Goal: Information Seeking & Learning: Learn about a topic

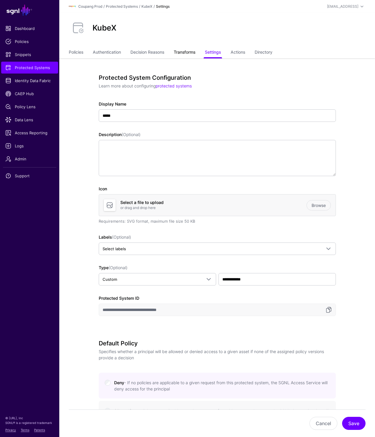
click at [189, 48] on link "Transforms" at bounding box center [185, 52] width 22 height 11
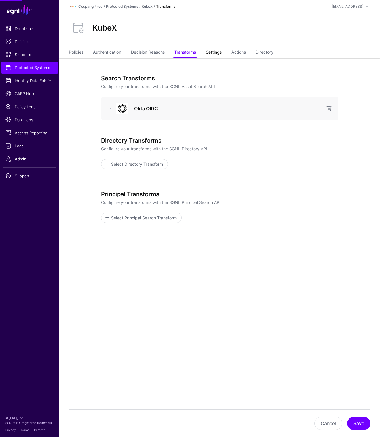
click at [213, 55] on link "Settings" at bounding box center [214, 52] width 16 height 11
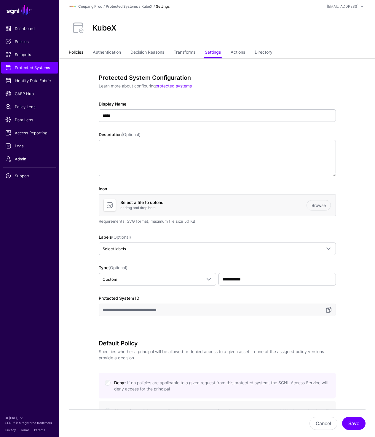
click at [73, 53] on link "Policies" at bounding box center [76, 52] width 15 height 11
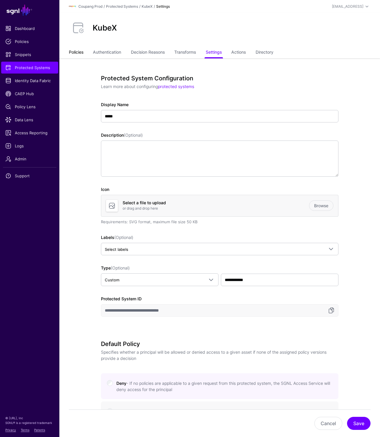
click at [73, 53] on link "Policies" at bounding box center [76, 52] width 15 height 11
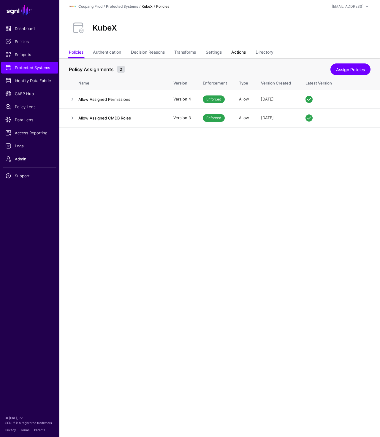
click at [241, 53] on link "Actions" at bounding box center [238, 52] width 15 height 11
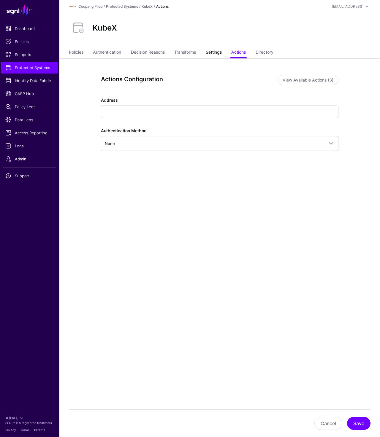
click at [212, 51] on link "Settings" at bounding box center [214, 52] width 16 height 11
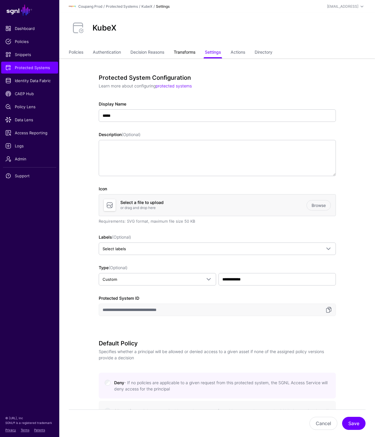
click at [189, 51] on link "Transforms" at bounding box center [185, 52] width 22 height 11
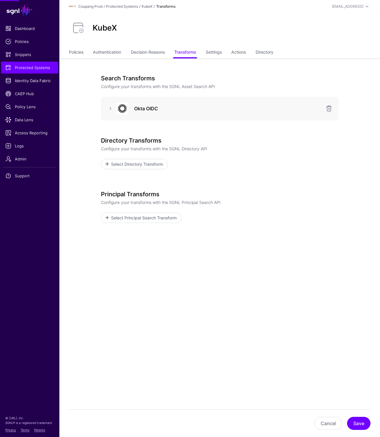
click at [106, 109] on div at bounding box center [110, 108] width 9 height 7
click at [109, 110] on link at bounding box center [110, 108] width 7 height 7
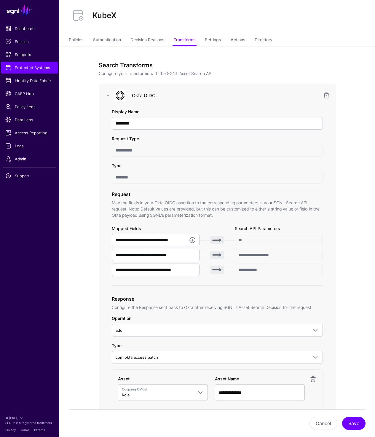
scroll to position [15, 0]
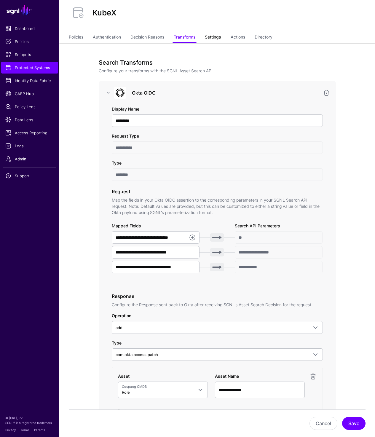
click at [219, 37] on link "Settings" at bounding box center [213, 37] width 16 height 11
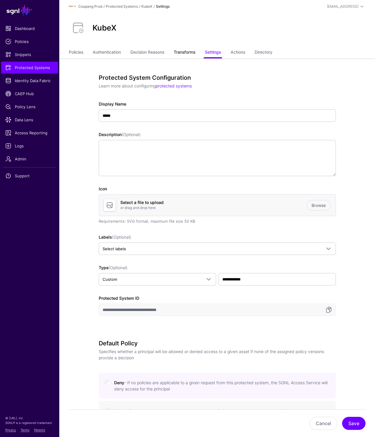
click at [188, 51] on link "Transforms" at bounding box center [185, 52] width 22 height 11
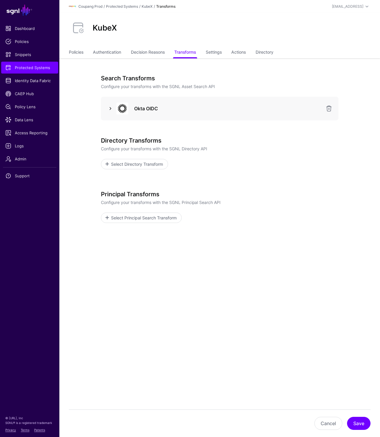
click at [109, 108] on link at bounding box center [110, 108] width 7 height 7
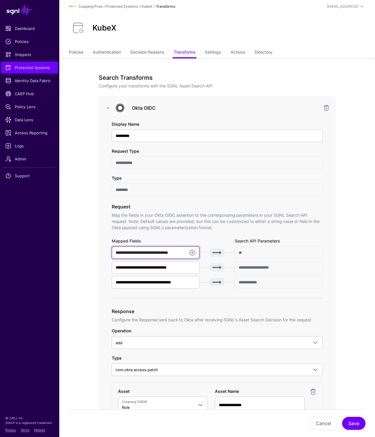
click at [179, 255] on input "**********" at bounding box center [156, 252] width 88 height 12
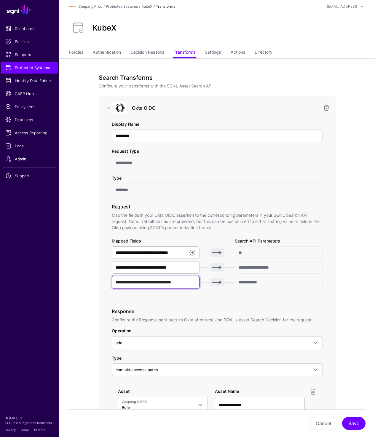
click at [161, 281] on input "**********" at bounding box center [156, 282] width 88 height 12
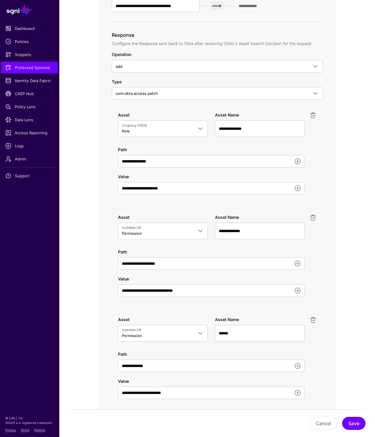
scroll to position [276, 0]
click at [205, 168] on input "**********" at bounding box center [211, 161] width 187 height 12
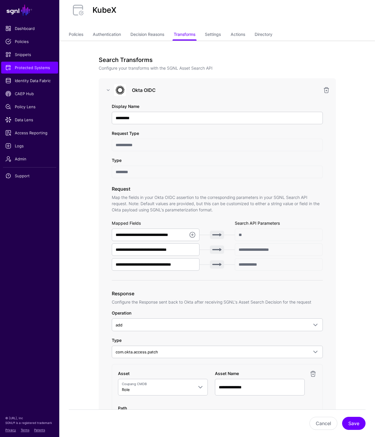
scroll to position [0, 0]
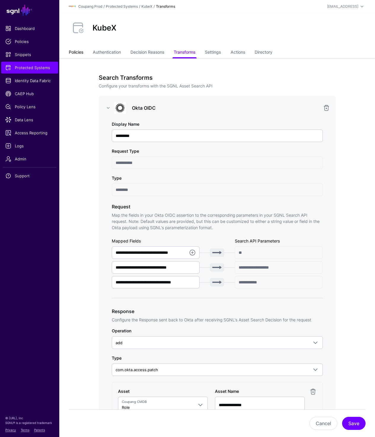
click at [77, 54] on link "Policies" at bounding box center [76, 52] width 15 height 11
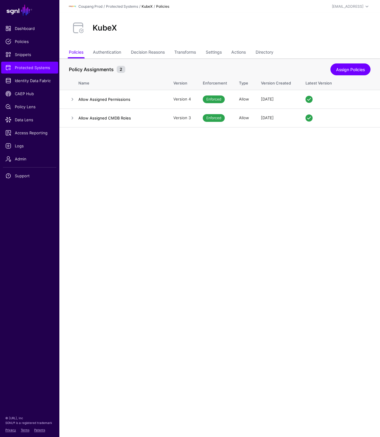
click at [106, 28] on h2 "KubeX" at bounding box center [105, 27] width 24 height 9
click at [195, 53] on link "Transforms" at bounding box center [185, 52] width 22 height 11
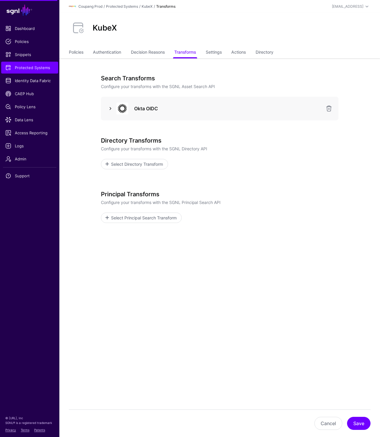
click at [107, 107] on link at bounding box center [110, 108] width 7 height 7
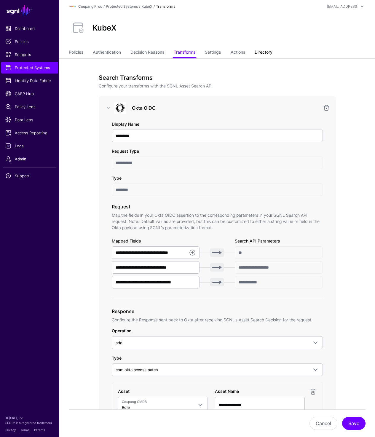
click at [263, 53] on link "Directory" at bounding box center [264, 52] width 18 height 11
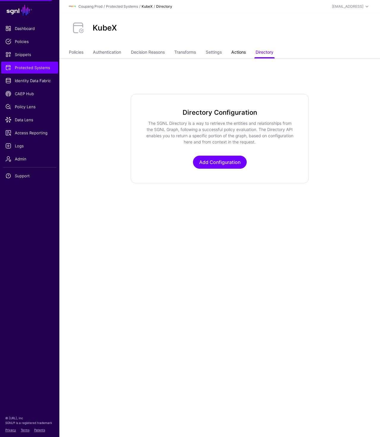
click at [235, 54] on link "Actions" at bounding box center [238, 52] width 15 height 11
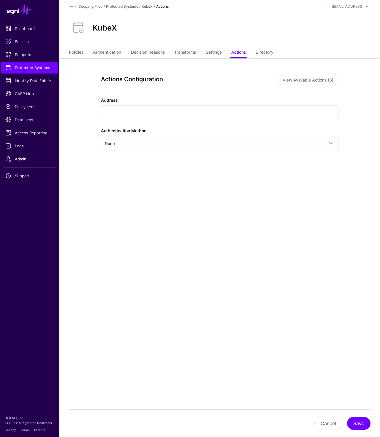
click at [212, 51] on link "Settings" at bounding box center [214, 52] width 16 height 11
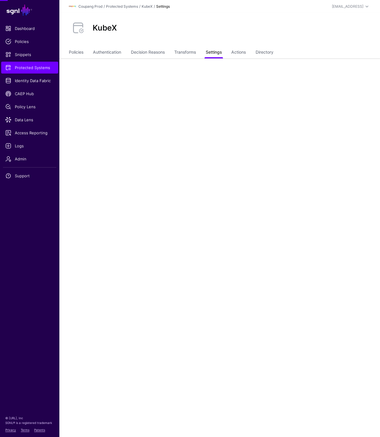
click at [212, 51] on link "Settings" at bounding box center [214, 52] width 16 height 11
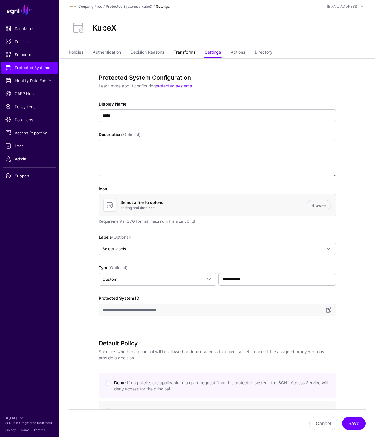
click at [186, 58] on link "Transforms" at bounding box center [185, 52] width 22 height 11
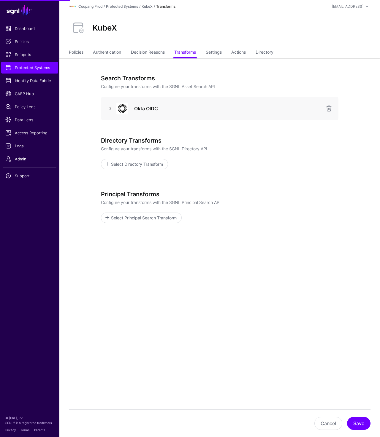
click at [110, 109] on link at bounding box center [110, 108] width 7 height 7
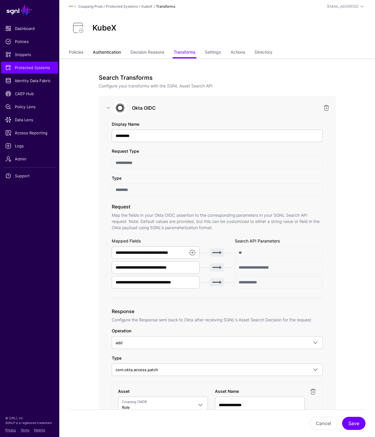
click at [110, 52] on link "Authentication" at bounding box center [107, 52] width 28 height 11
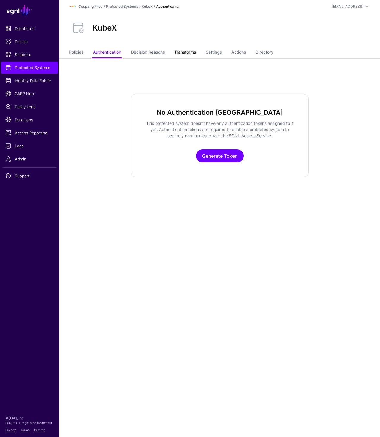
click at [192, 54] on link "Transforms" at bounding box center [185, 52] width 22 height 11
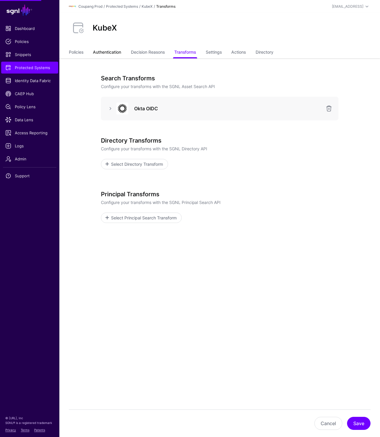
click at [116, 52] on link "Authentication" at bounding box center [107, 52] width 28 height 11
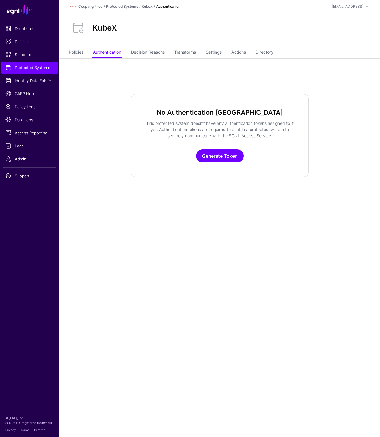
click at [106, 28] on h2 "KubeX" at bounding box center [105, 27] width 24 height 9
click at [218, 51] on link "Settings" at bounding box center [214, 52] width 16 height 11
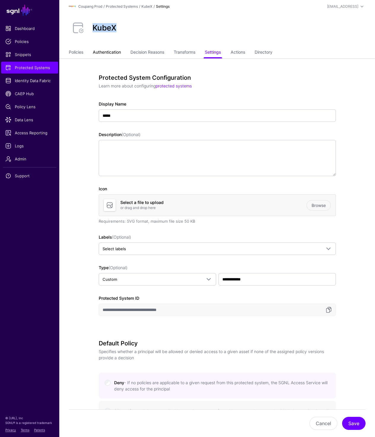
click at [104, 51] on link "Authentication" at bounding box center [107, 52] width 28 height 11
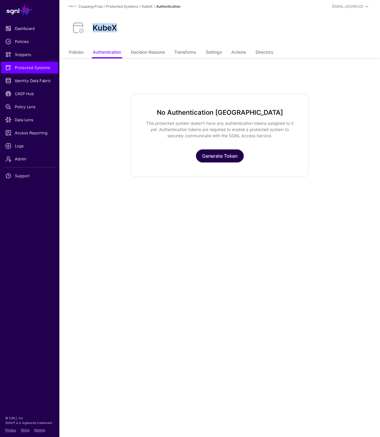
click at [219, 153] on link "Generate Token" at bounding box center [220, 155] width 48 height 13
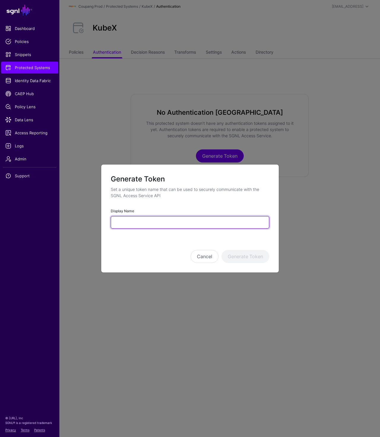
click at [159, 222] on input "Display Name" at bounding box center [190, 222] width 158 height 12
paste input "**********"
type input "**********"
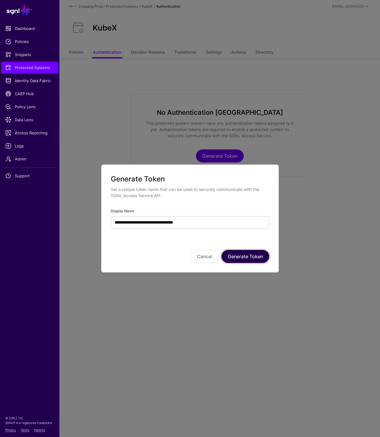
click at [259, 253] on button "Generate Token" at bounding box center [245, 256] width 48 height 13
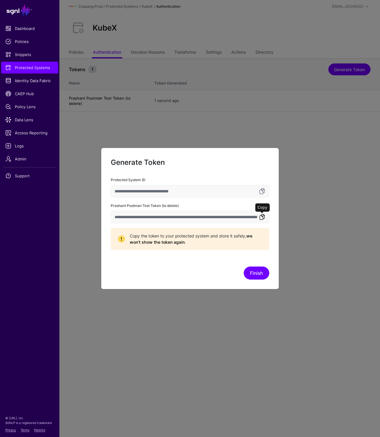
click at [260, 219] on link at bounding box center [261, 217] width 7 height 7
click at [263, 214] on link at bounding box center [261, 217] width 7 height 7
click at [249, 273] on button "Finish" at bounding box center [257, 273] width 26 height 13
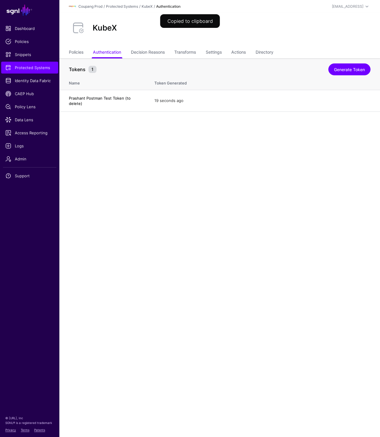
click at [105, 26] on h2 "KubeX" at bounding box center [105, 27] width 24 height 9
copy h2 "KubeX"
click at [184, 47] on div "KubeX" at bounding box center [219, 30] width 320 height 34
click at [184, 51] on link "Transforms" at bounding box center [185, 52] width 22 height 11
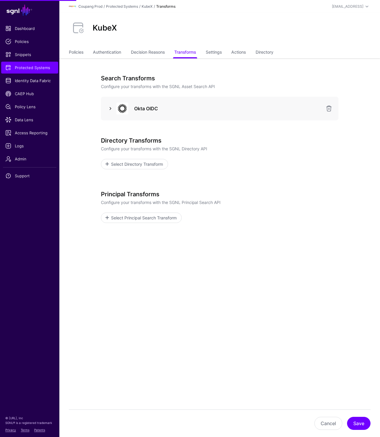
click at [107, 111] on link at bounding box center [110, 108] width 7 height 7
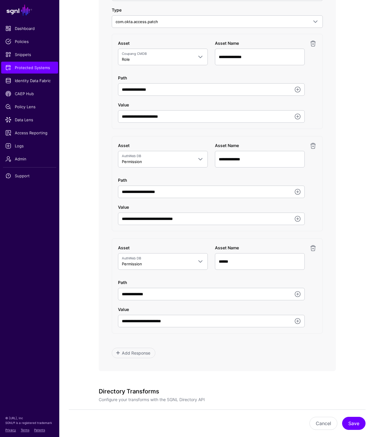
scroll to position [349, 0]
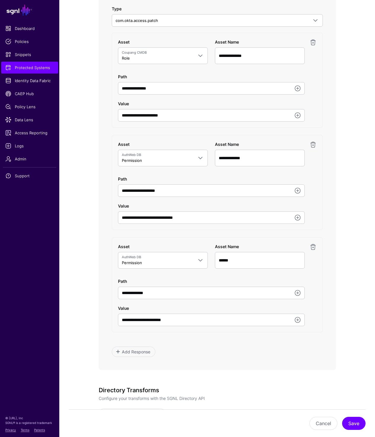
click at [89, 275] on div "**********" at bounding box center [217, 135] width 269 height 852
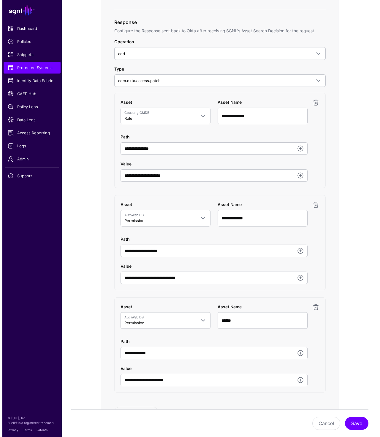
scroll to position [0, 0]
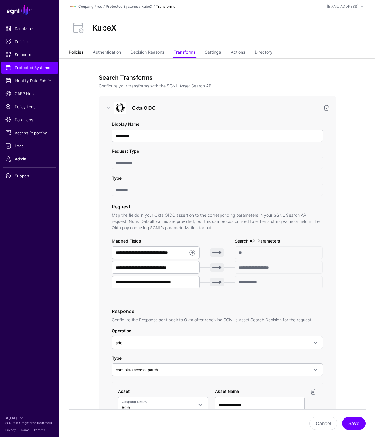
click at [78, 52] on link "Policies" at bounding box center [76, 52] width 15 height 11
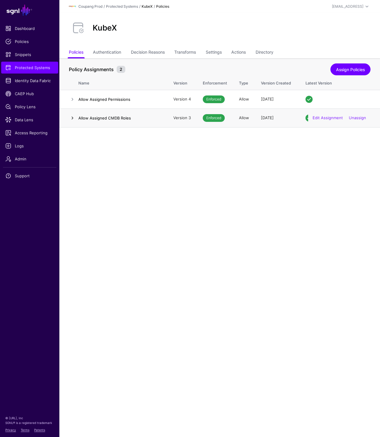
click at [70, 119] on link at bounding box center [72, 117] width 7 height 7
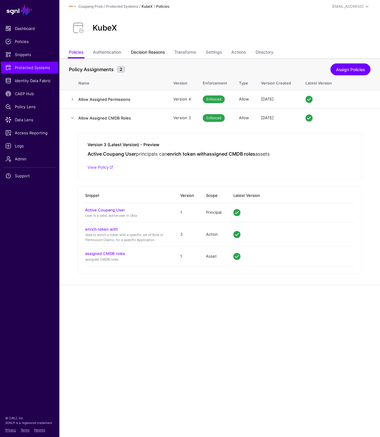
click at [147, 53] on link "Decision Reasons" at bounding box center [148, 52] width 34 height 11
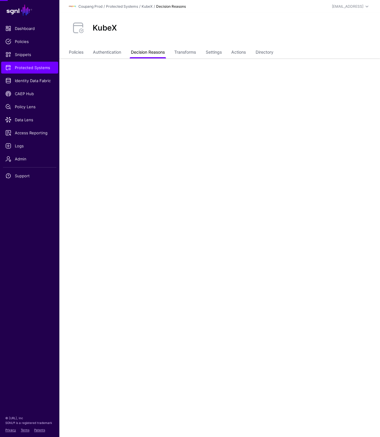
click at [147, 53] on link "Decision Reasons" at bounding box center [148, 52] width 34 height 11
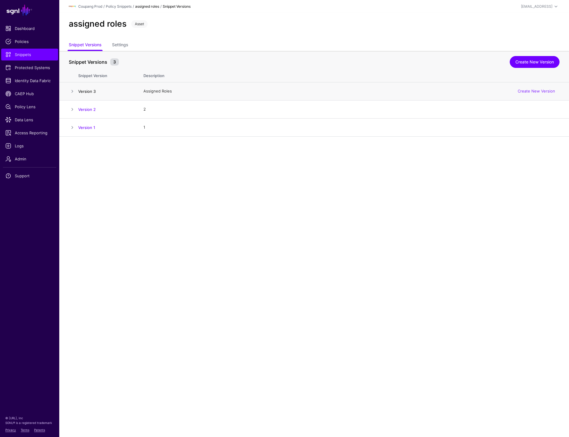
click at [83, 90] on link "Version 3" at bounding box center [86, 91] width 17 height 5
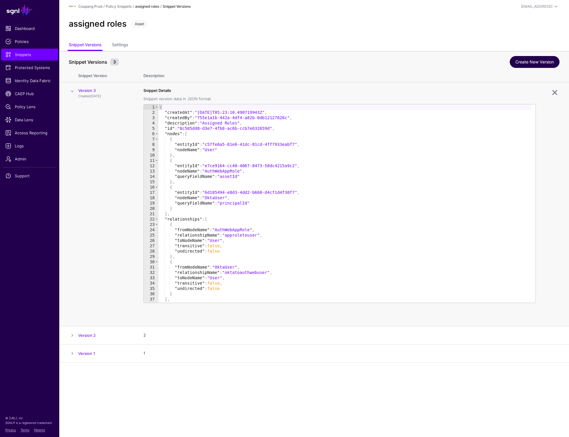
click at [542, 63] on link "Create New Version" at bounding box center [535, 62] width 50 height 12
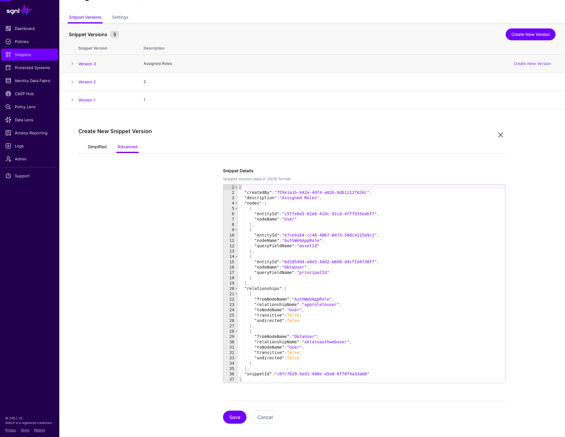
scroll to position [33, 0]
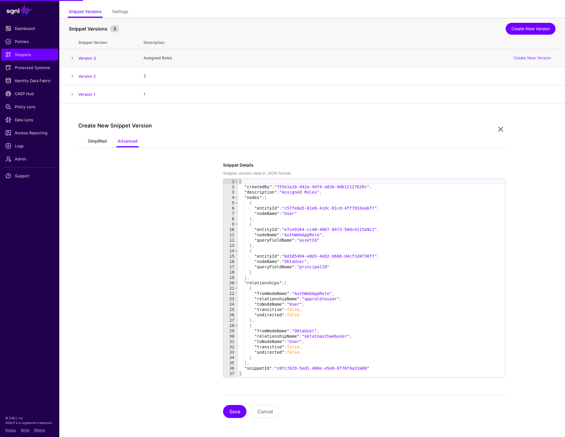
click at [95, 143] on link "Simplified" at bounding box center [97, 141] width 19 height 11
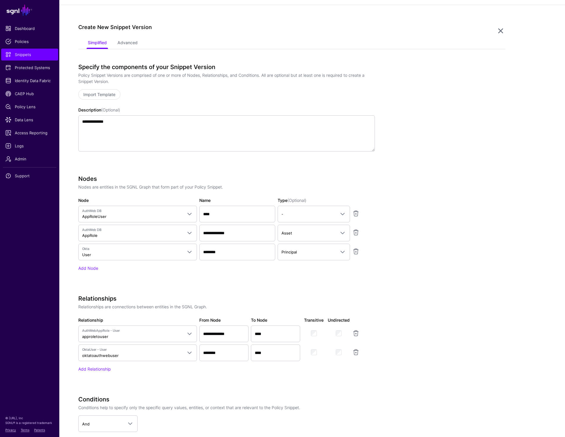
scroll to position [133, 0]
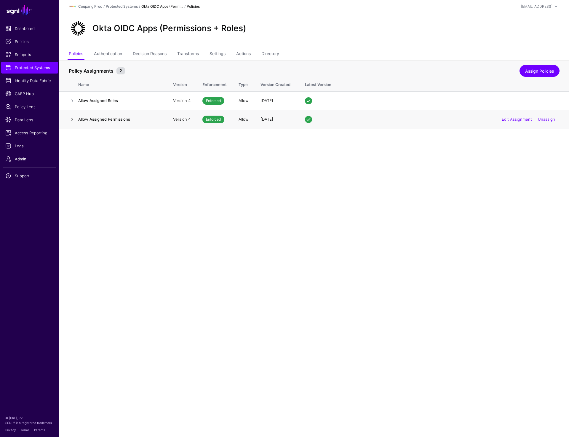
click at [69, 119] on link at bounding box center [72, 119] width 7 height 7
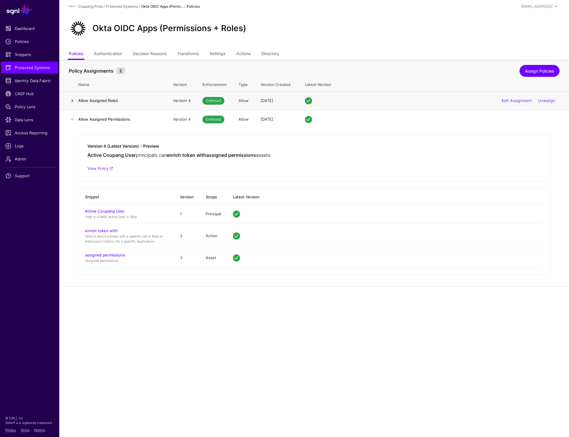
click at [70, 98] on link at bounding box center [72, 100] width 7 height 7
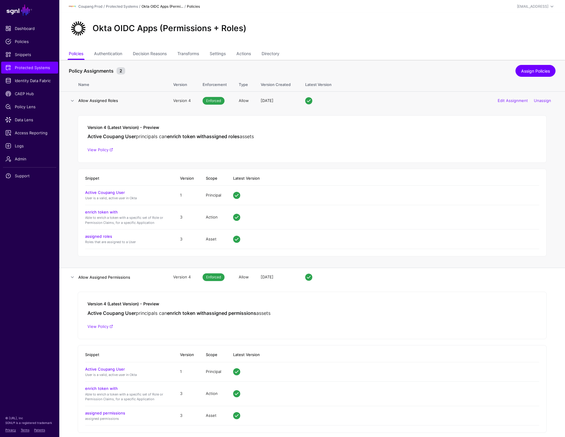
scroll to position [7, 0]
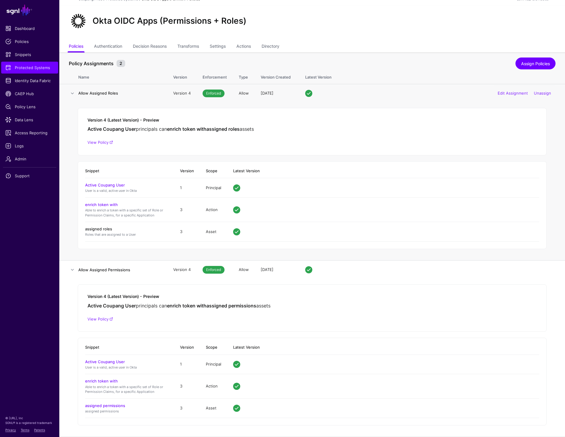
click at [103, 230] on link "assigned roles" at bounding box center [98, 229] width 27 height 5
click at [104, 406] on link "assigned permissions" at bounding box center [105, 405] width 40 height 5
click at [70, 95] on link at bounding box center [72, 93] width 7 height 7
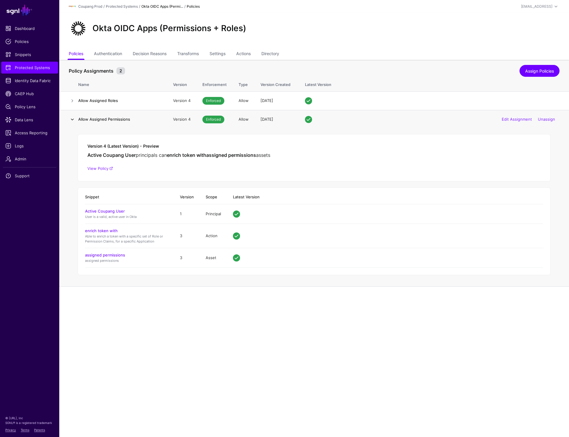
click at [70, 120] on link at bounding box center [72, 119] width 7 height 7
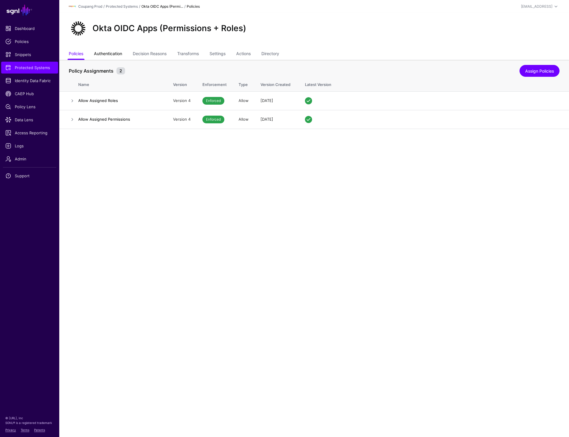
click at [107, 50] on link "Authentication" at bounding box center [108, 54] width 28 height 11
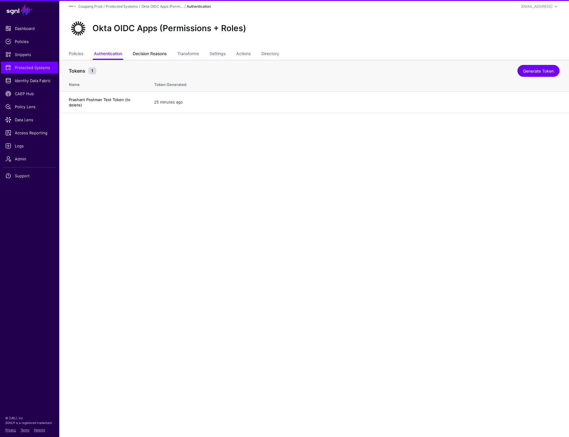
click at [148, 57] on link "Decision Reasons" at bounding box center [150, 54] width 34 height 11
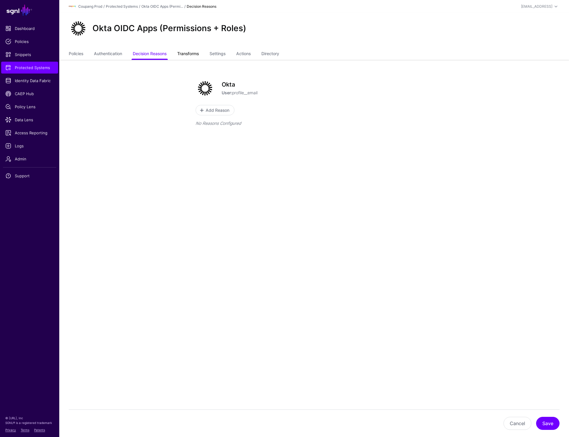
click at [191, 53] on link "Transforms" at bounding box center [188, 54] width 22 height 11
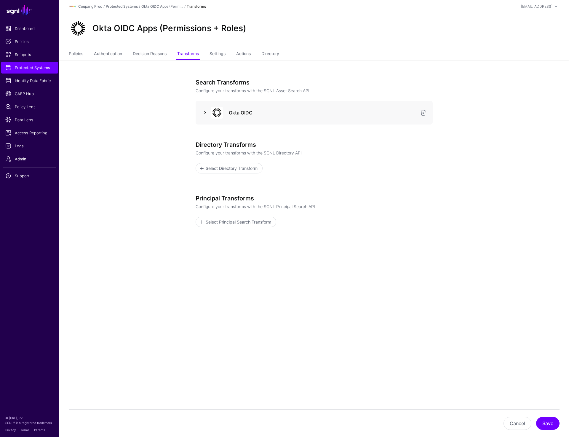
click at [206, 112] on link at bounding box center [205, 112] width 7 height 7
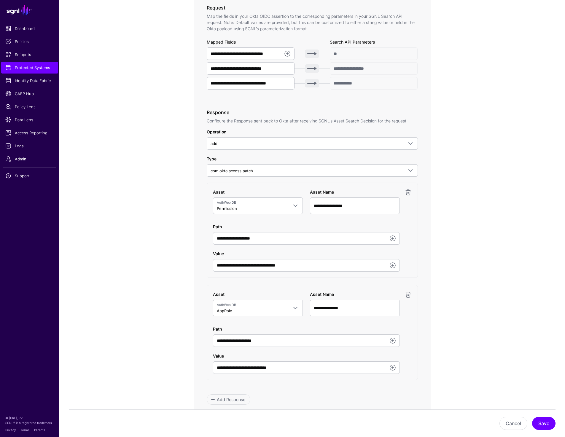
scroll to position [206, 0]
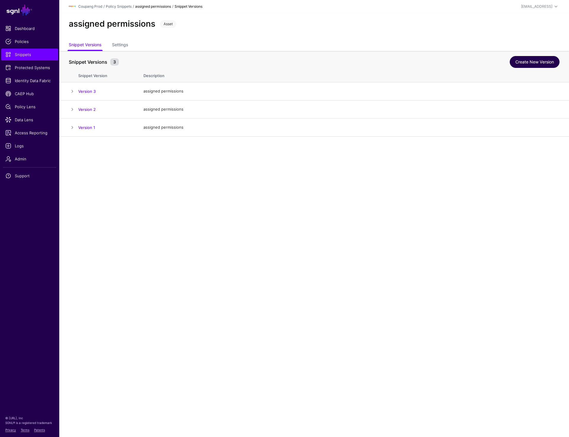
click at [527, 60] on link "Create New Version" at bounding box center [535, 62] width 50 height 12
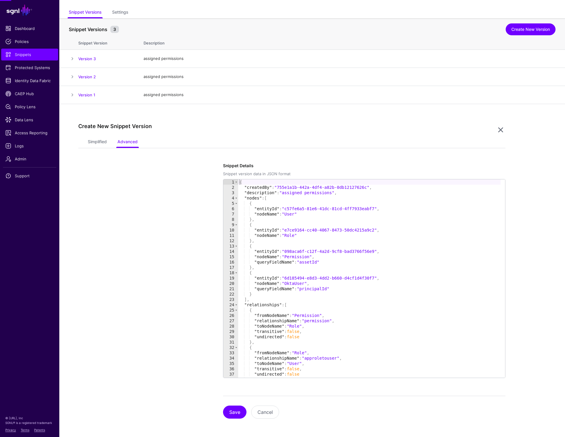
scroll to position [33, 0]
click at [98, 139] on link "Simplified" at bounding box center [97, 141] width 19 height 11
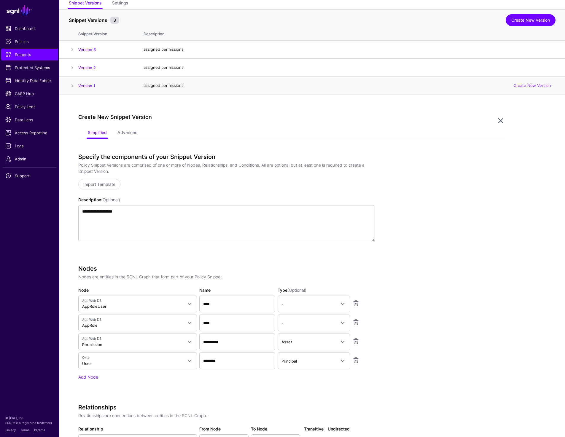
scroll to position [0, 0]
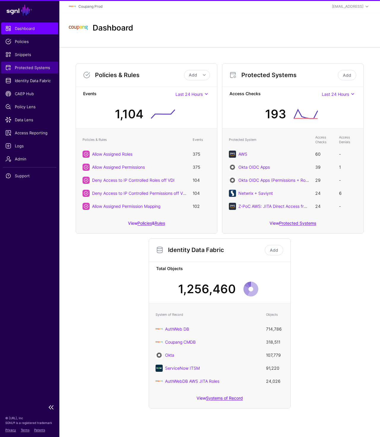
click at [25, 67] on span "Protected Systems" at bounding box center [29, 68] width 49 height 6
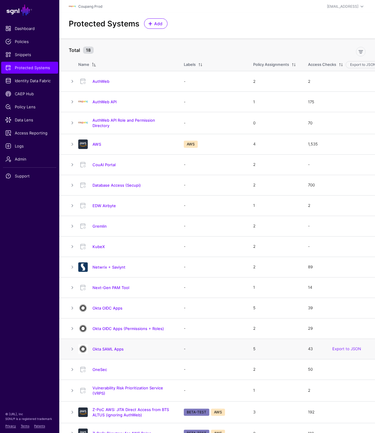
scroll to position [11, 0]
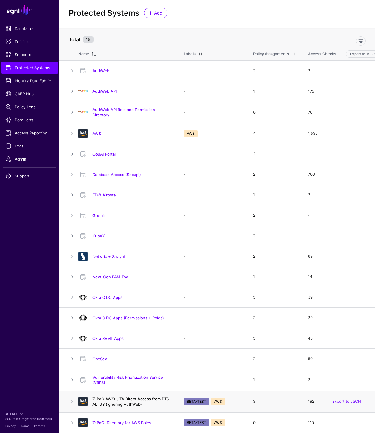
click at [107, 400] on link "Z-PoC AWS: JITA Direct Access from BTS ALTUS (ignoring AuthWeb)" at bounding box center [131, 401] width 77 height 10
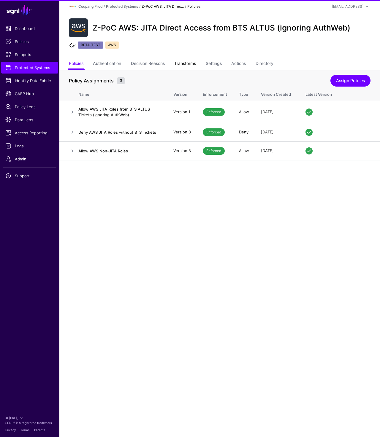
click at [194, 64] on link "Transforms" at bounding box center [185, 63] width 22 height 11
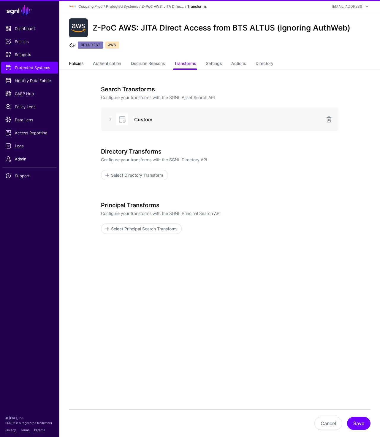
click at [81, 59] on link "Policies" at bounding box center [76, 63] width 15 height 11
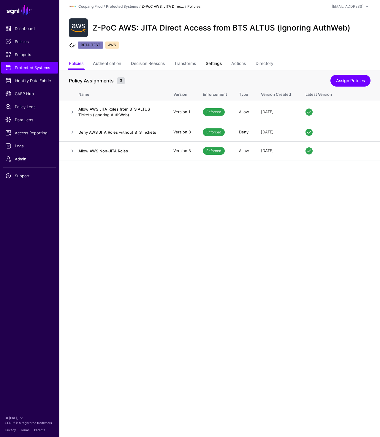
click at [218, 61] on link "Settings" at bounding box center [214, 63] width 16 height 11
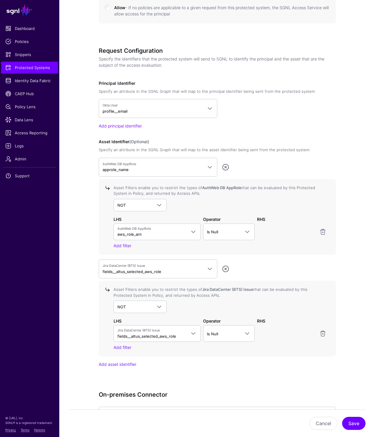
scroll to position [426, 0]
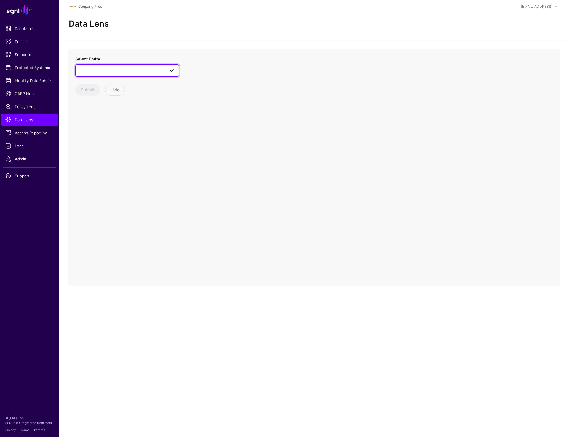
click at [118, 74] on span at bounding box center [127, 70] width 96 height 7
type input "****"
click at [101, 138] on div "AppRole" at bounding box center [130, 135] width 88 height 6
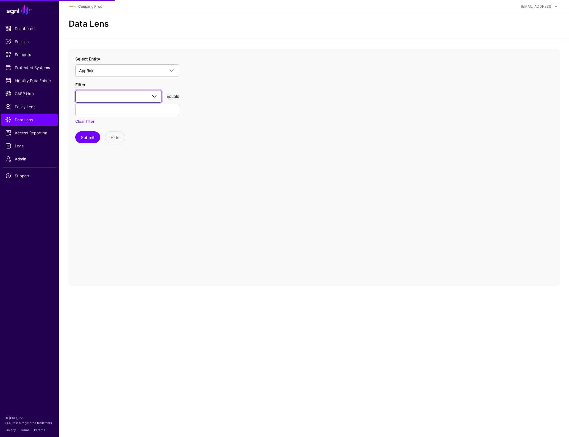
click at [124, 98] on span at bounding box center [118, 96] width 79 height 7
click at [112, 139] on div "approle_id" at bounding box center [118, 139] width 77 height 6
click at [110, 111] on input "text" at bounding box center [127, 110] width 104 height 12
paste input "*****"
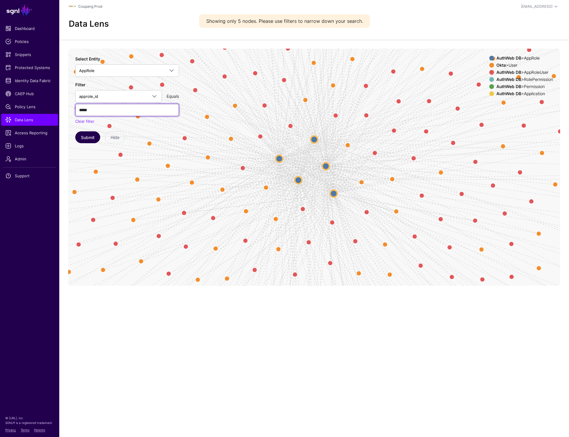
type input "*****"
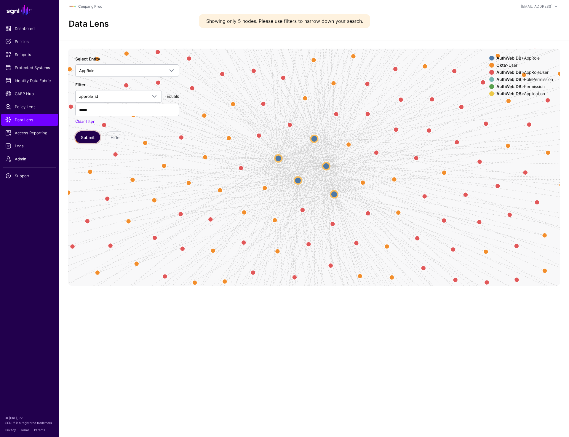
click at [83, 143] on button "Submit" at bounding box center [87, 137] width 25 height 12
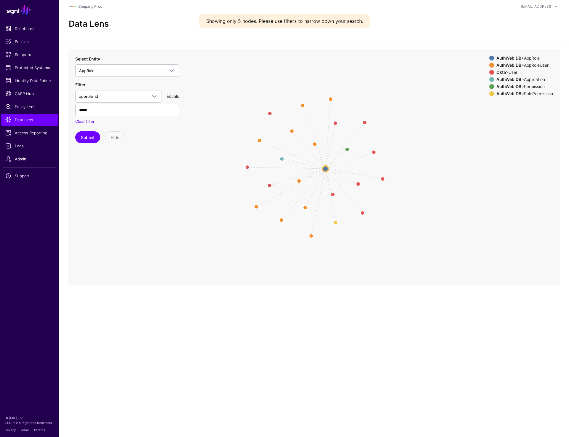
click at [324, 169] on circle at bounding box center [326, 169] width 6 height 6
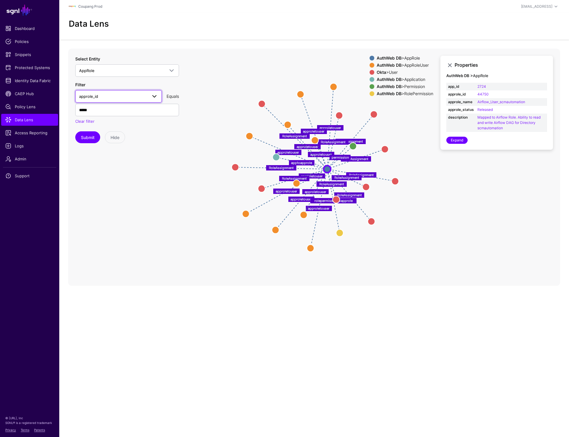
click at [105, 95] on span "approle_id" at bounding box center [113, 96] width 68 height 7
click at [24, 118] on span "Data Lens" at bounding box center [29, 120] width 49 height 6
click at [340, 115] on circle at bounding box center [339, 115] width 7 height 7
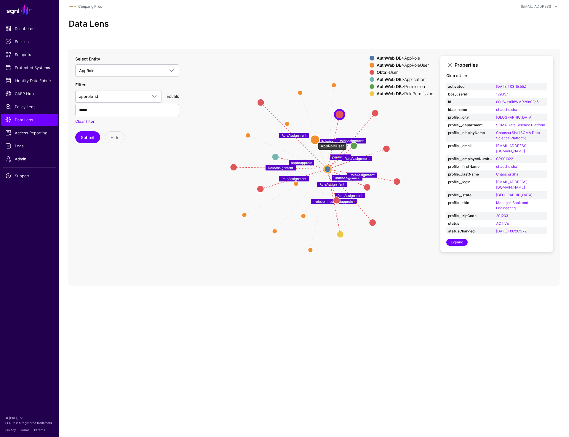
click at [315, 139] on circle at bounding box center [315, 139] width 9 height 9
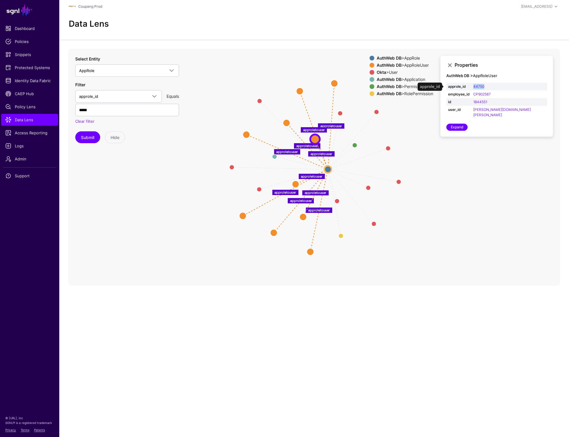
drag, startPoint x: 518, startPoint y: 86, endPoint x: 490, endPoint y: 86, distance: 27.9
click at [490, 86] on tr "approle_id 44750" at bounding box center [497, 87] width 101 height 8
copy tr "44750"
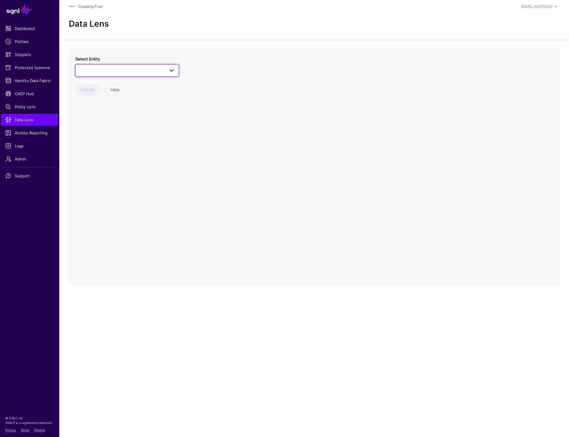
click at [137, 71] on span at bounding box center [127, 70] width 96 height 7
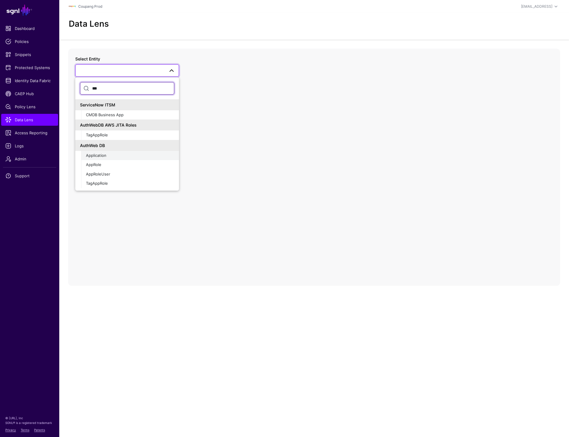
type input "***"
click at [101, 157] on span "Application" at bounding box center [96, 155] width 20 height 5
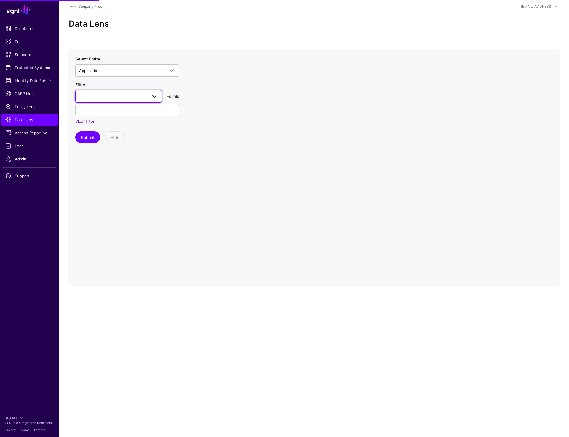
click at [96, 97] on span at bounding box center [118, 96] width 79 height 7
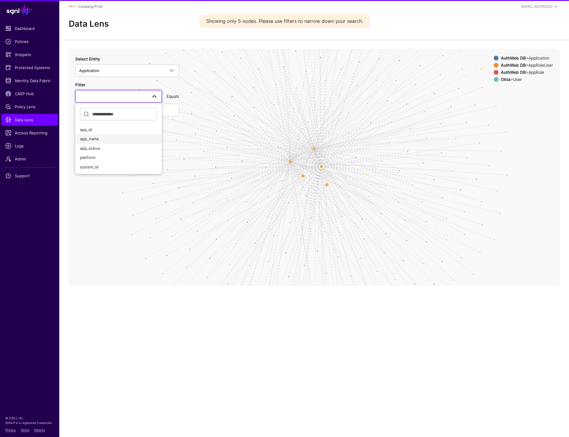
click at [96, 139] on span "app_name" at bounding box center [89, 138] width 19 height 5
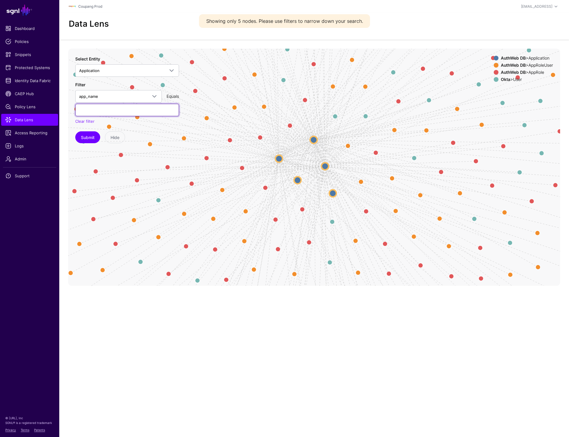
click at [100, 112] on input "text" at bounding box center [127, 110] width 104 height 12
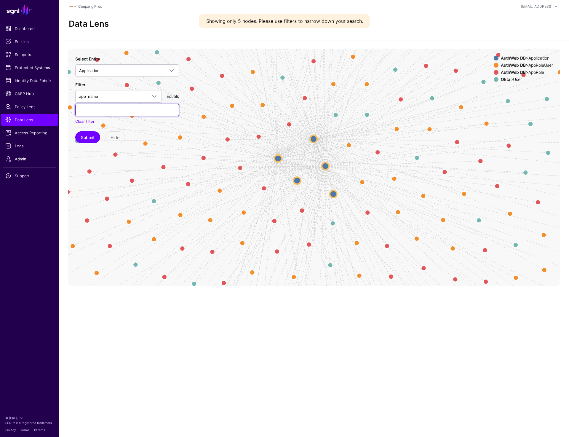
paste input "*******"
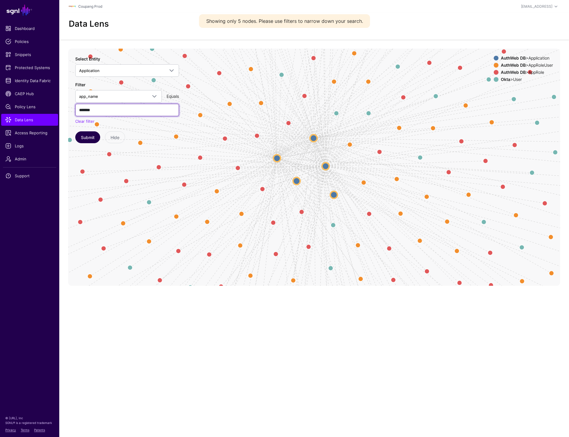
type input "*******"
click at [82, 137] on button "Submit" at bounding box center [87, 137] width 25 height 12
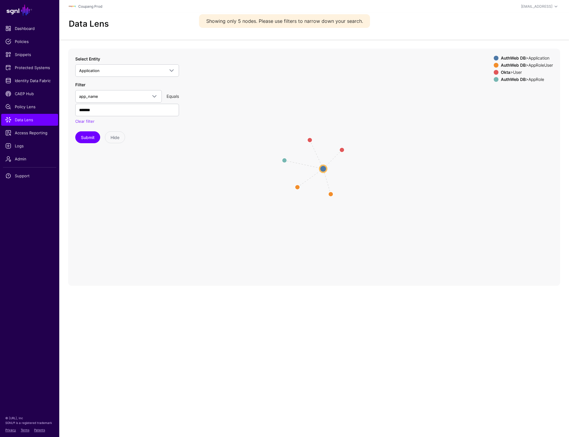
click at [322, 170] on circle at bounding box center [323, 168] width 7 height 7
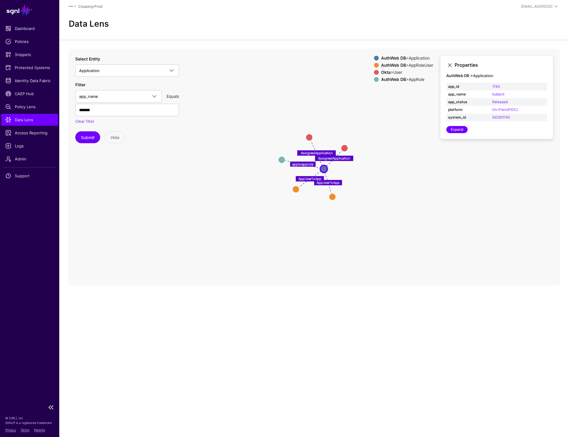
click at [31, 118] on span "Data Lens" at bounding box center [29, 120] width 49 height 6
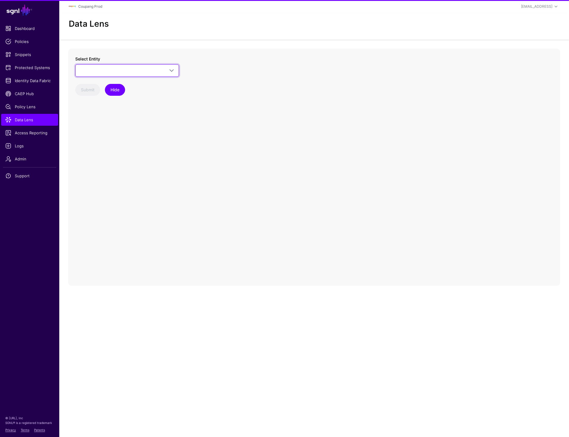
click at [117, 74] on link at bounding box center [127, 70] width 104 height 12
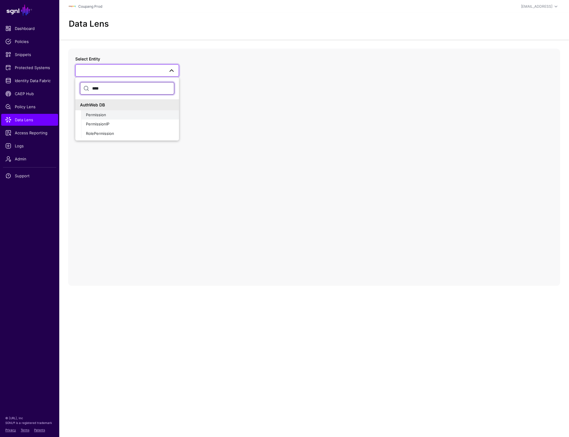
type input "****"
click at [101, 117] on span "Permission" at bounding box center [96, 114] width 20 height 5
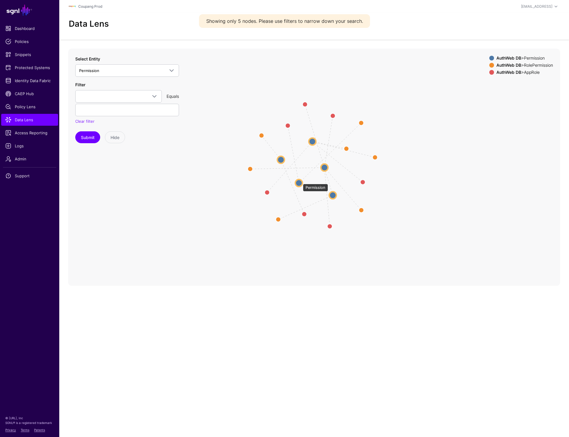
click at [300, 181] on circle at bounding box center [299, 182] width 7 height 7
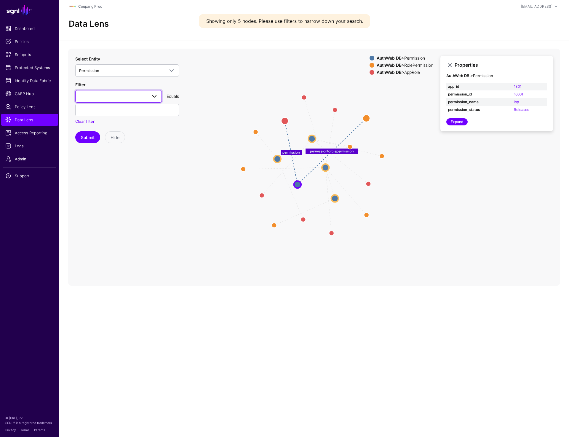
click at [119, 97] on span at bounding box center [118, 96] width 79 height 7
click at [129, 72] on span "Permission" at bounding box center [121, 70] width 85 height 7
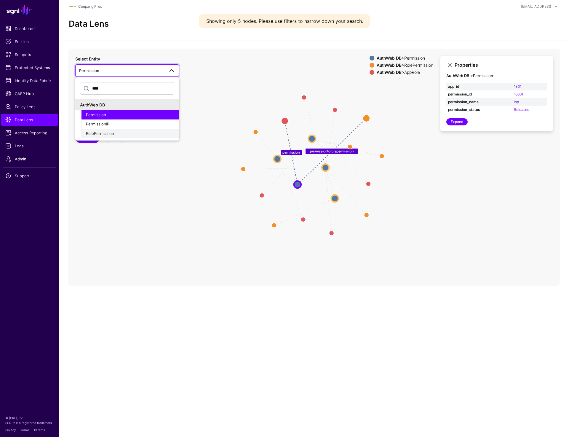
click at [111, 134] on span "RolePermission" at bounding box center [100, 133] width 28 height 5
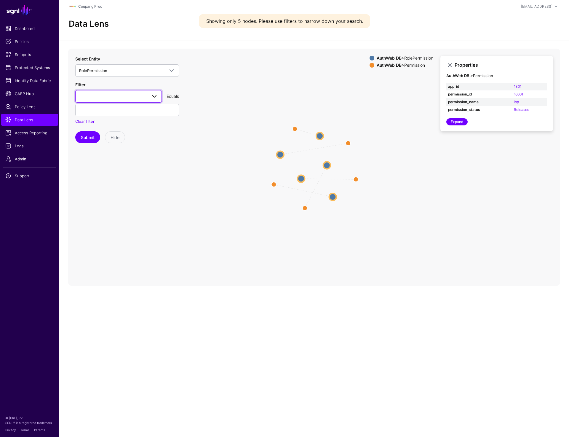
click at [120, 96] on span at bounding box center [118, 96] width 79 height 7
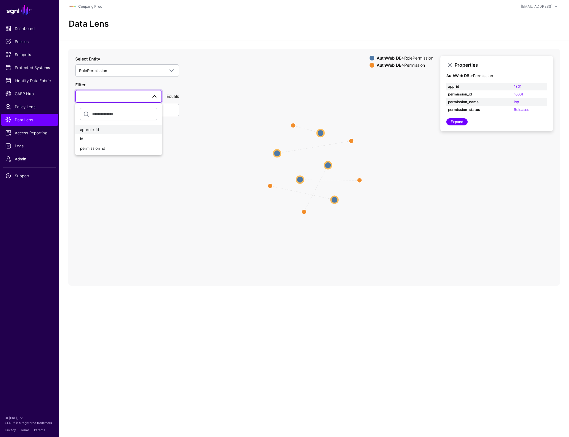
click at [131, 130] on div "approle_id" at bounding box center [118, 130] width 77 height 6
click at [112, 109] on input "text" at bounding box center [127, 110] width 104 height 12
paste input "*****"
type input "*****"
click at [83, 136] on button "Submit" at bounding box center [87, 137] width 25 height 12
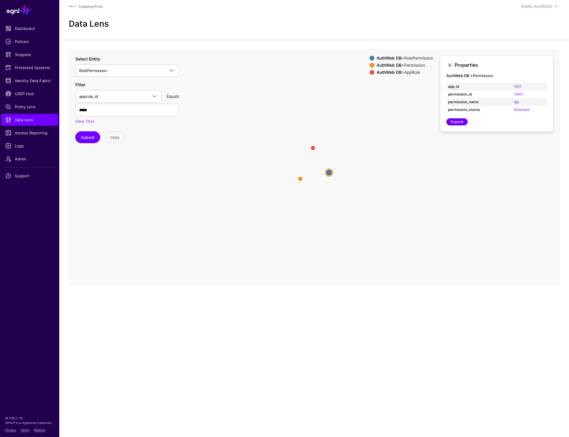
click at [327, 173] on circle at bounding box center [329, 172] width 7 height 7
click at [313, 217] on icon "rolepermissiontoapprole permissiontorolepermission AppRole AppRole Permission P…" at bounding box center [314, 167] width 492 height 237
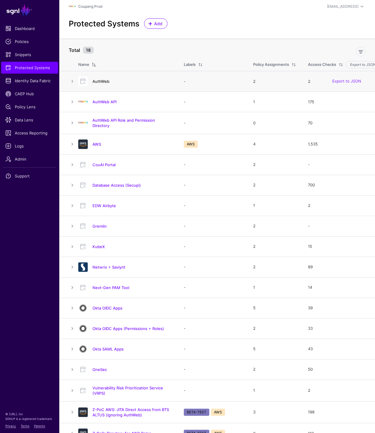
click at [103, 81] on link "AuthWeb" at bounding box center [101, 81] width 17 height 5
click at [101, 99] on link "AuthWeb API" at bounding box center [105, 101] width 24 height 5
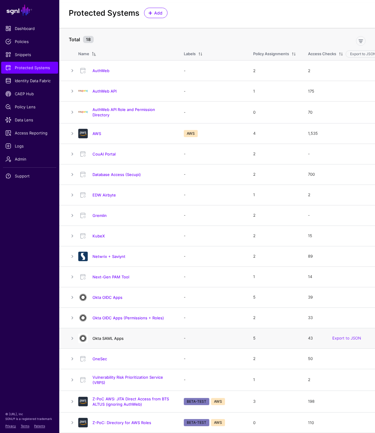
click at [99, 336] on link "Okta SAML Apps" at bounding box center [108, 338] width 31 height 5
click at [108, 297] on link "Okta OIDC Apps" at bounding box center [108, 297] width 30 height 5
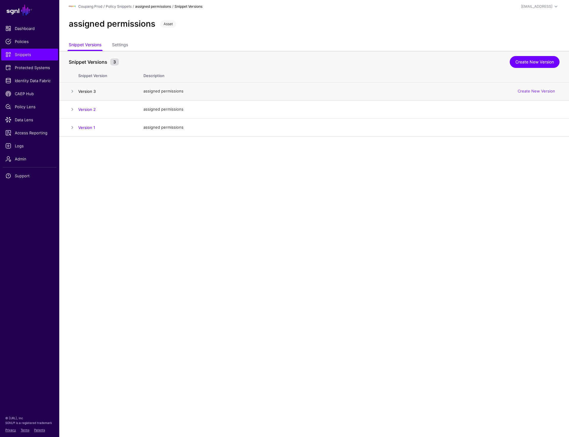
click at [81, 90] on link "Version 3" at bounding box center [86, 91] width 17 height 5
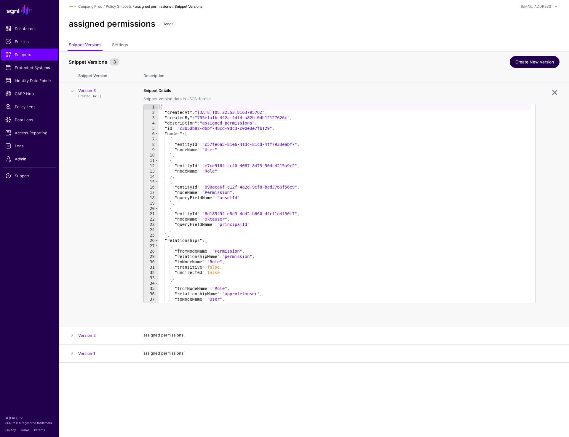
click at [545, 57] on link "Create New Version" at bounding box center [535, 62] width 50 height 12
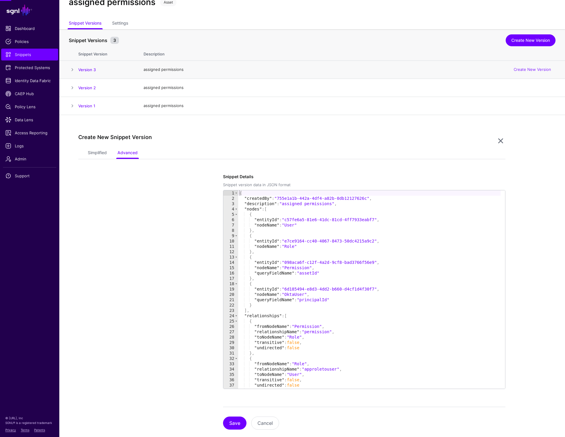
scroll to position [33, 0]
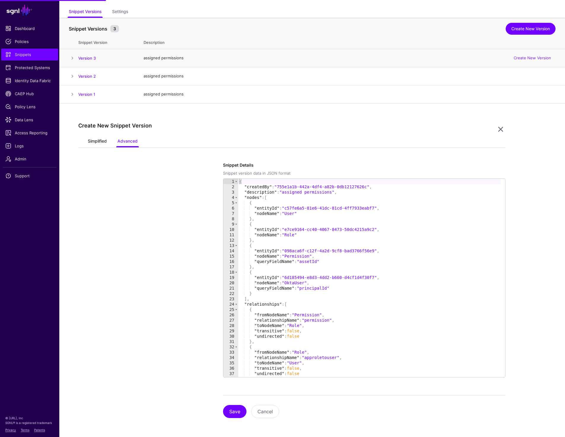
click at [101, 140] on link "Simplified" at bounding box center [97, 141] width 19 height 11
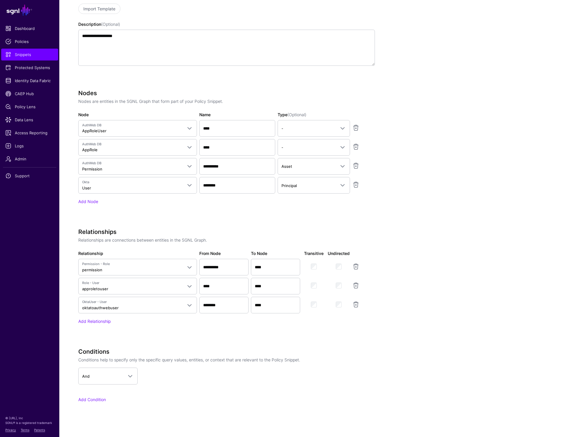
scroll to position [227, 0]
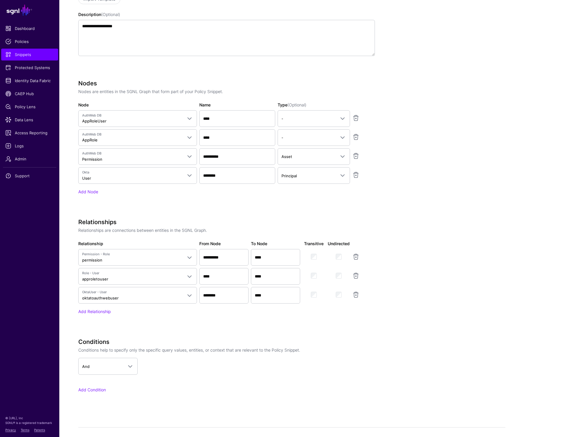
click at [397, 109] on app-snippets-creator "**********" at bounding box center [291, 189] width 427 height 442
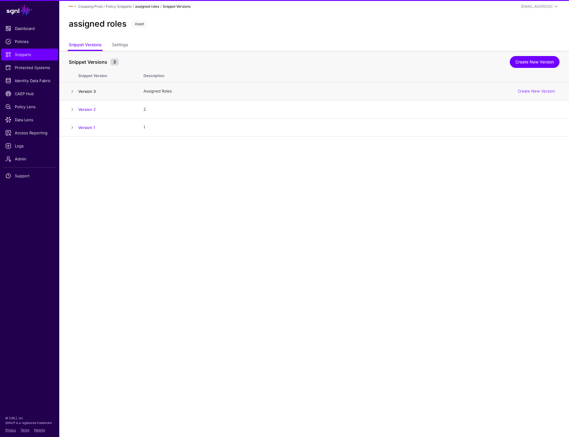
click at [88, 91] on link "Version 3" at bounding box center [86, 91] width 17 height 5
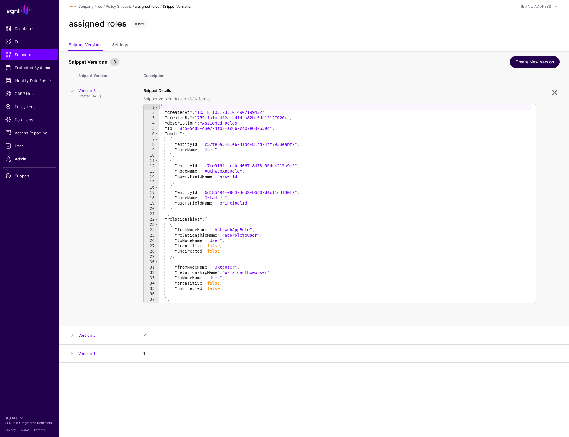
click at [533, 60] on link "Create New Version" at bounding box center [535, 62] width 50 height 12
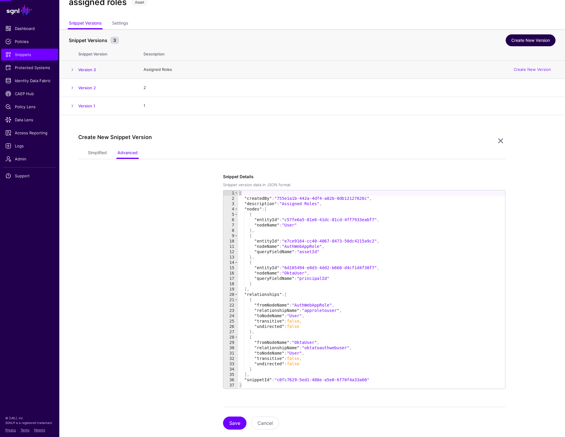
scroll to position [33, 0]
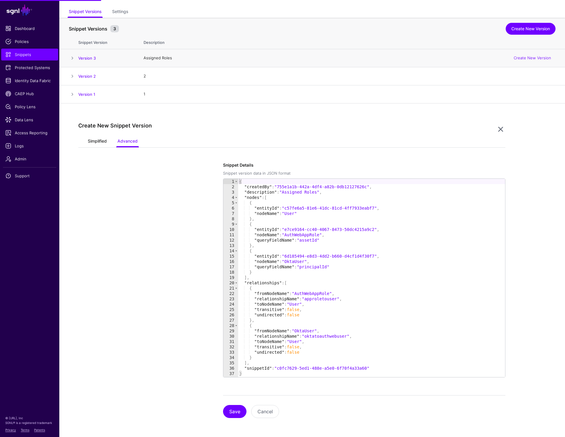
click at [103, 136] on link "Simplified" at bounding box center [97, 141] width 19 height 11
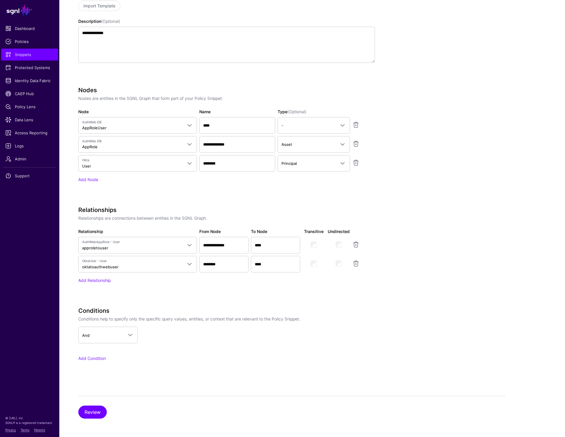
scroll to position [221, 0]
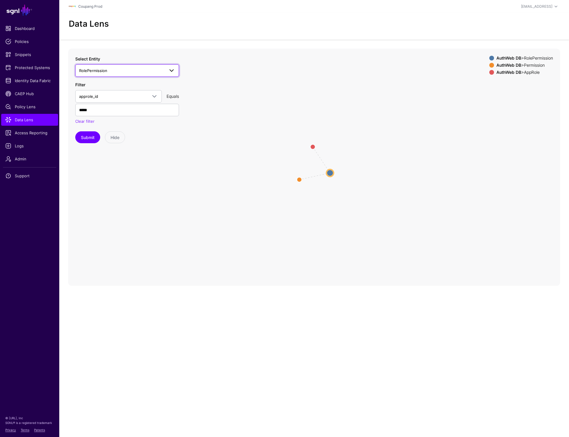
click at [110, 69] on span "RolePermission" at bounding box center [121, 70] width 85 height 7
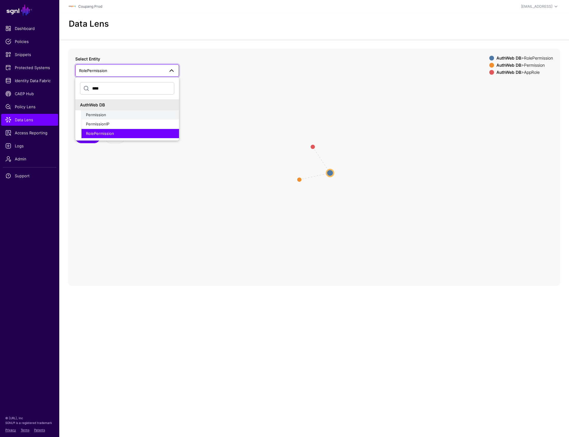
click at [104, 113] on span "Permission" at bounding box center [96, 114] width 20 height 5
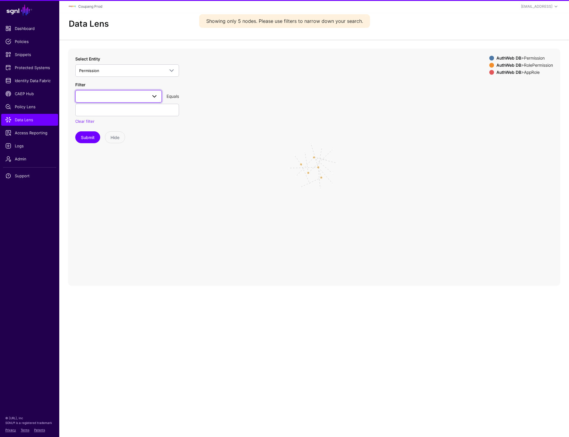
click at [99, 94] on span at bounding box center [118, 96] width 79 height 7
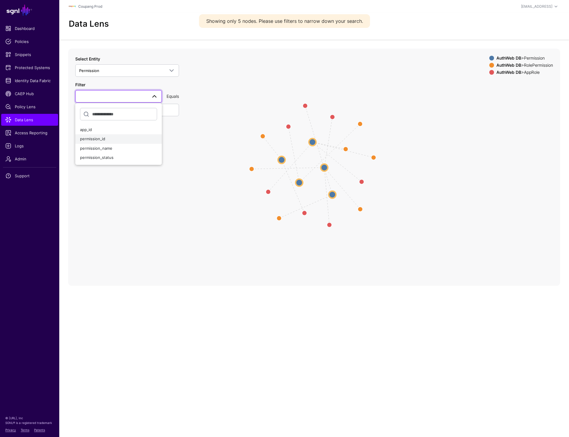
click at [101, 138] on span "permission_id" at bounding box center [92, 138] width 25 height 5
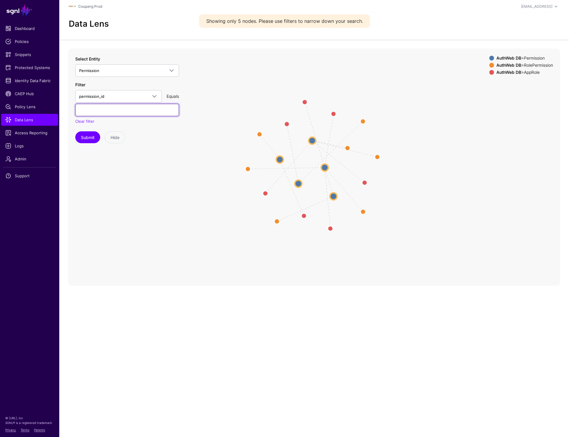
click at [108, 114] on input "text" at bounding box center [127, 110] width 104 height 12
paste input "****"
type input "****"
click at [87, 138] on button "Submit" at bounding box center [87, 137] width 25 height 12
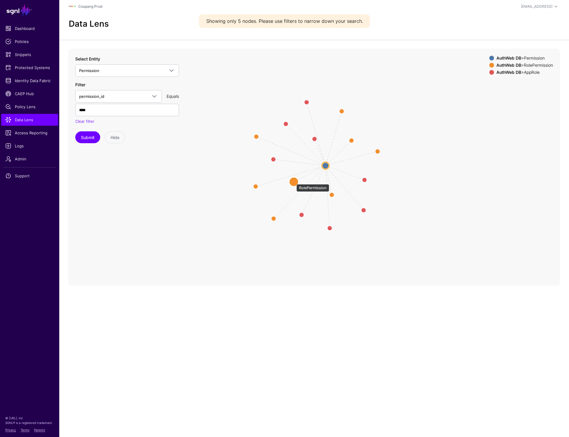
click at [294, 181] on circle at bounding box center [293, 181] width 9 height 9
